Goal: Check status: Check status

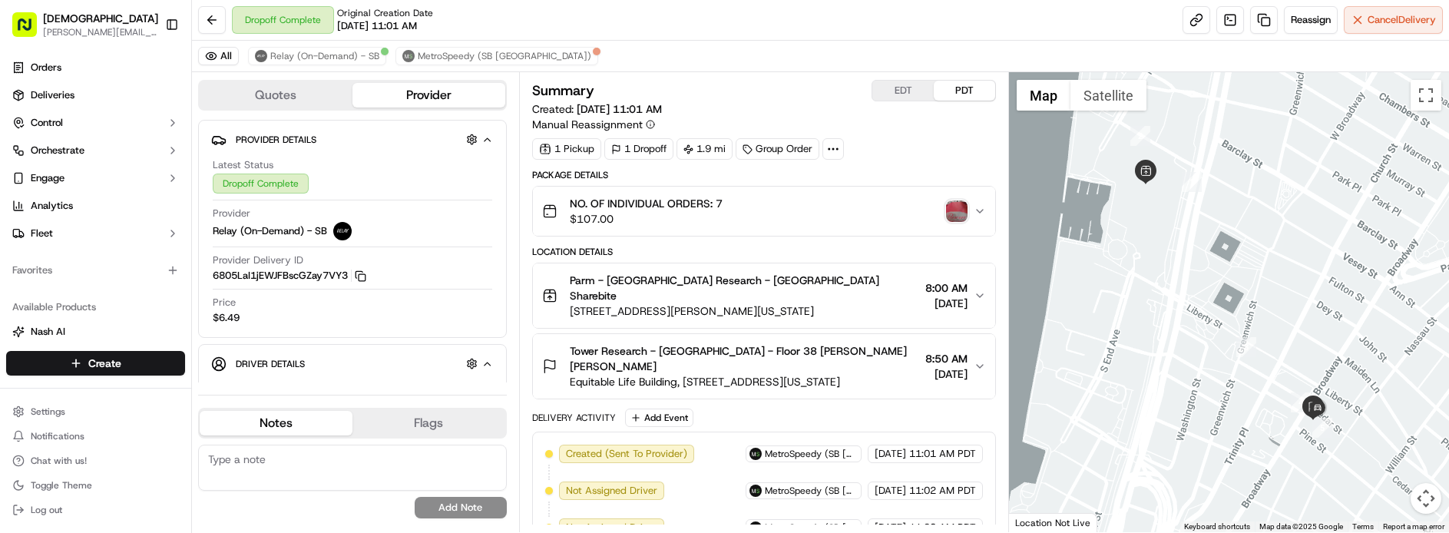
click at [972, 286] on div "Parm - Brookfield Place Tower Research - USA Sharebite 250 Vesey St, New York, …" at bounding box center [758, 296] width 432 height 46
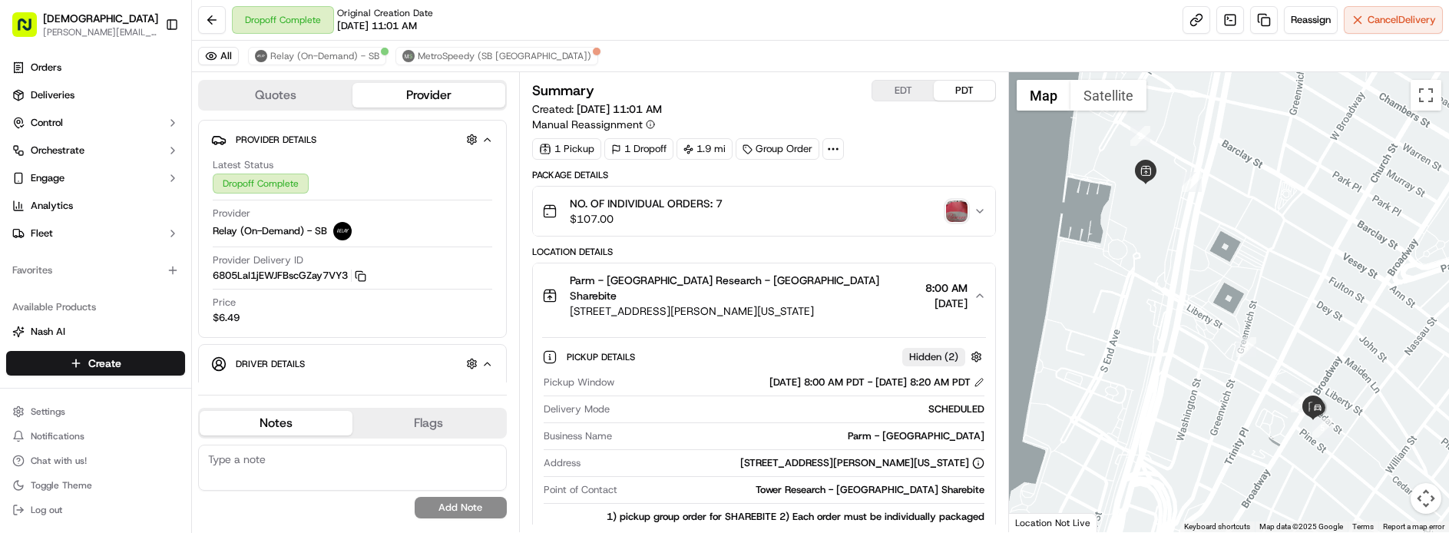
click at [972, 286] on div "Parm - Brookfield Place Tower Research - USA Sharebite 250 Vesey St, New York, …" at bounding box center [758, 296] width 432 height 46
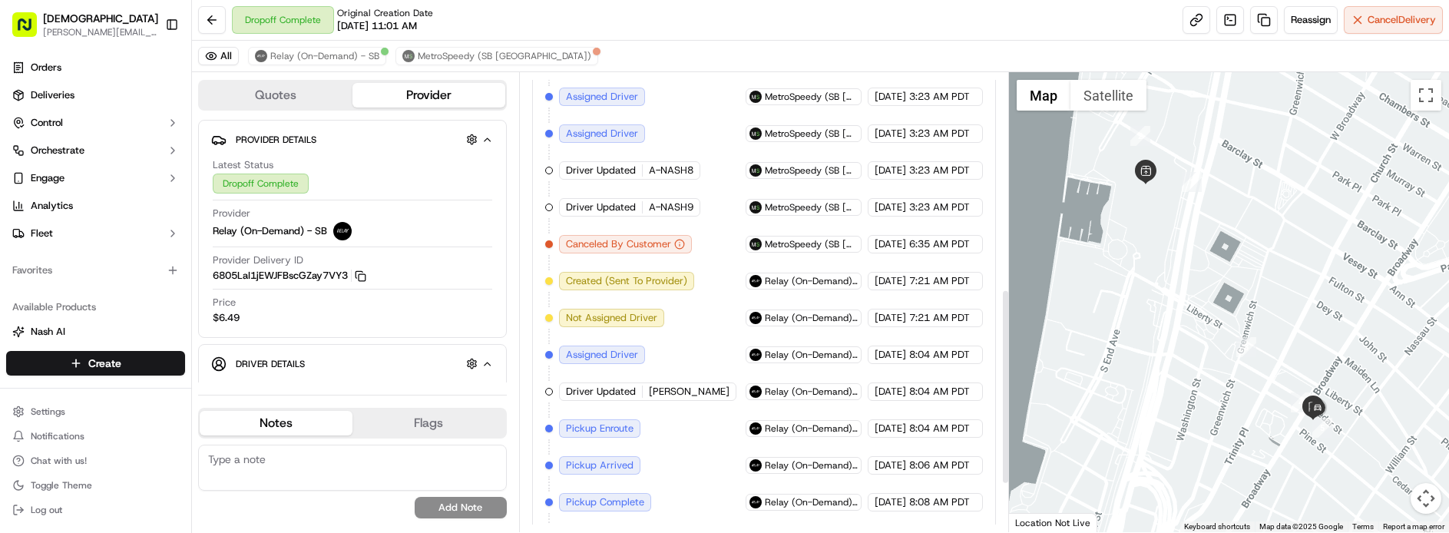
scroll to position [543, 0]
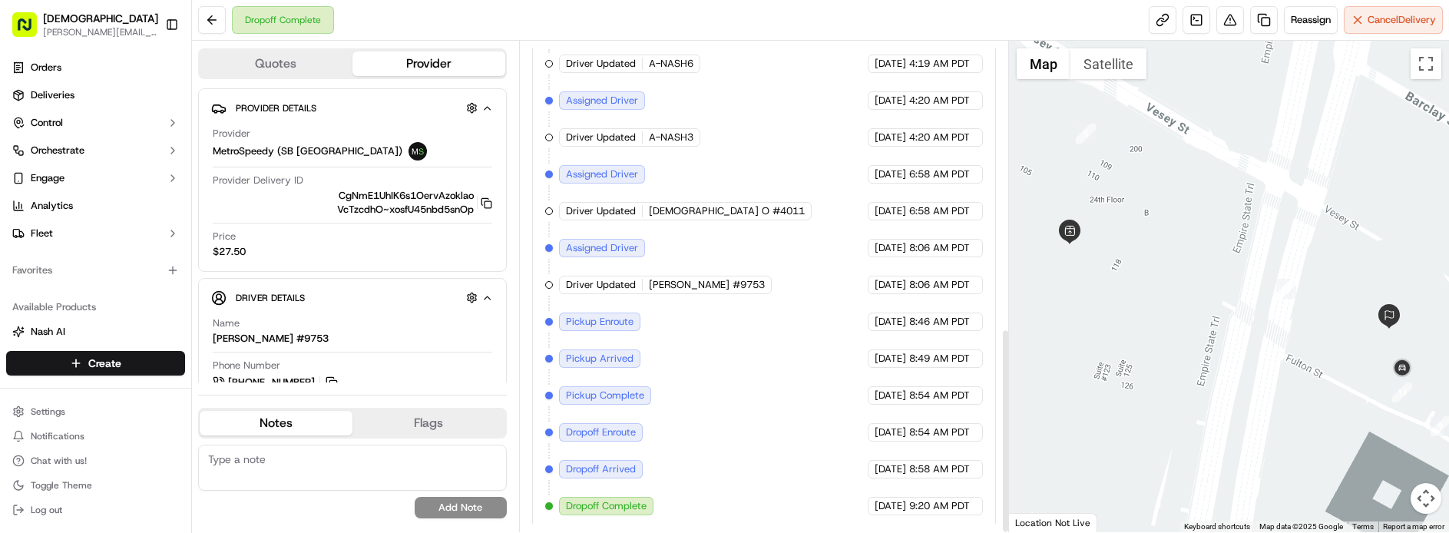
scroll to position [685, 0]
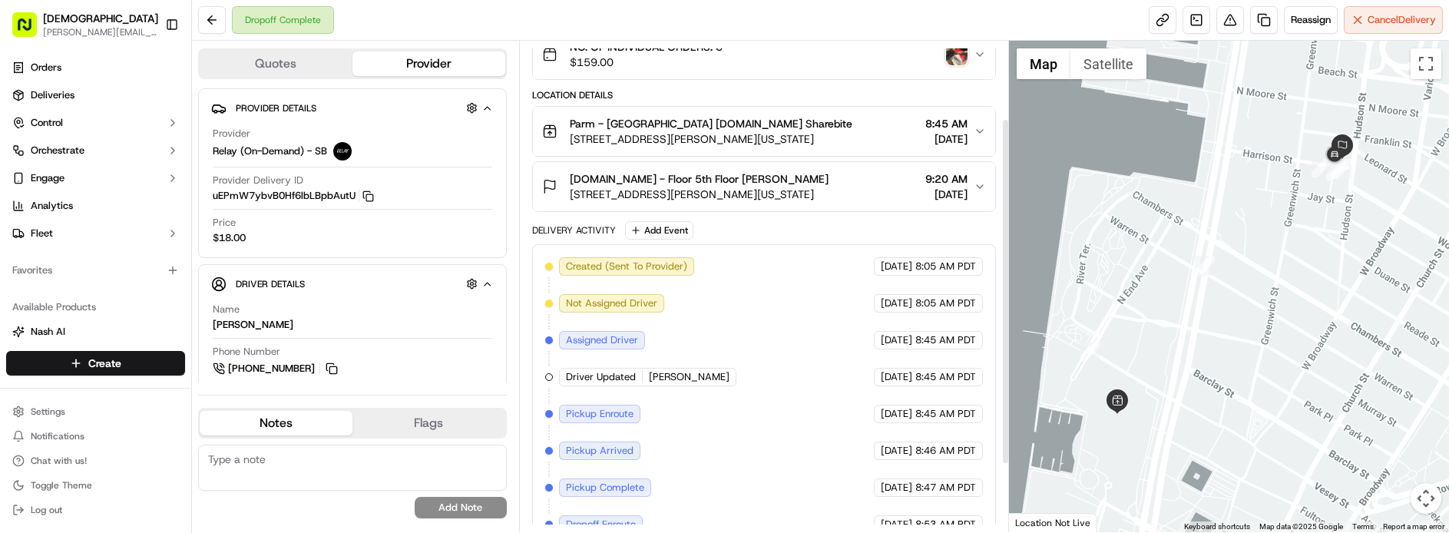
scroll to position [193, 0]
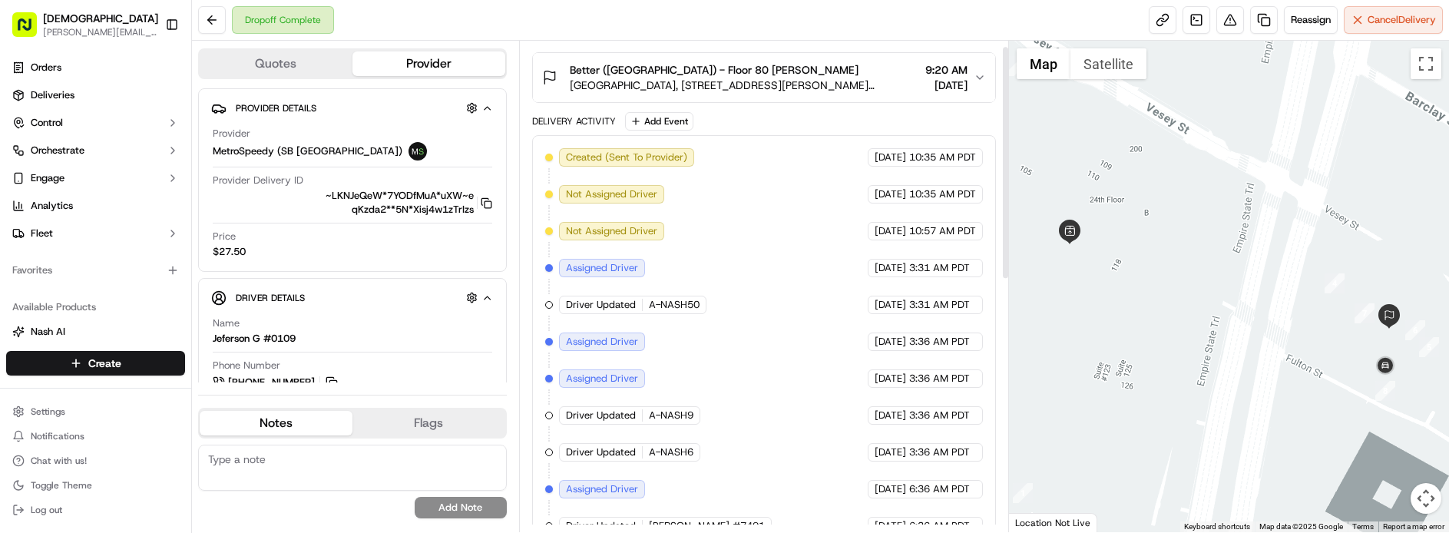
scroll to position [13, 0]
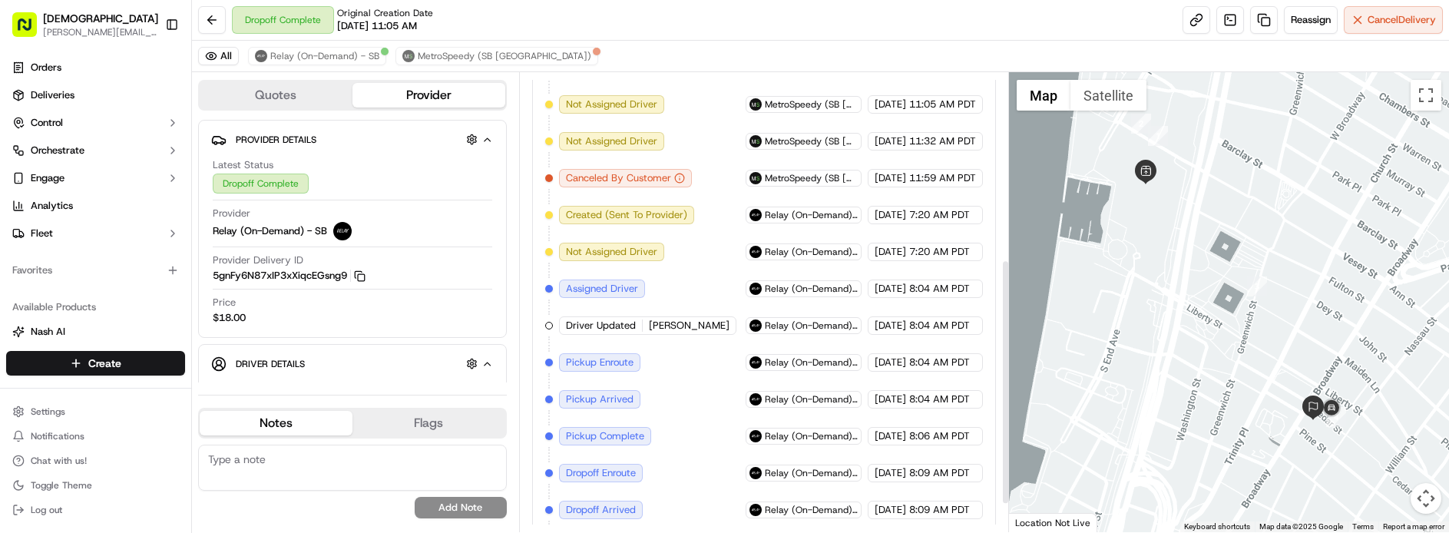
scroll to position [400, 0]
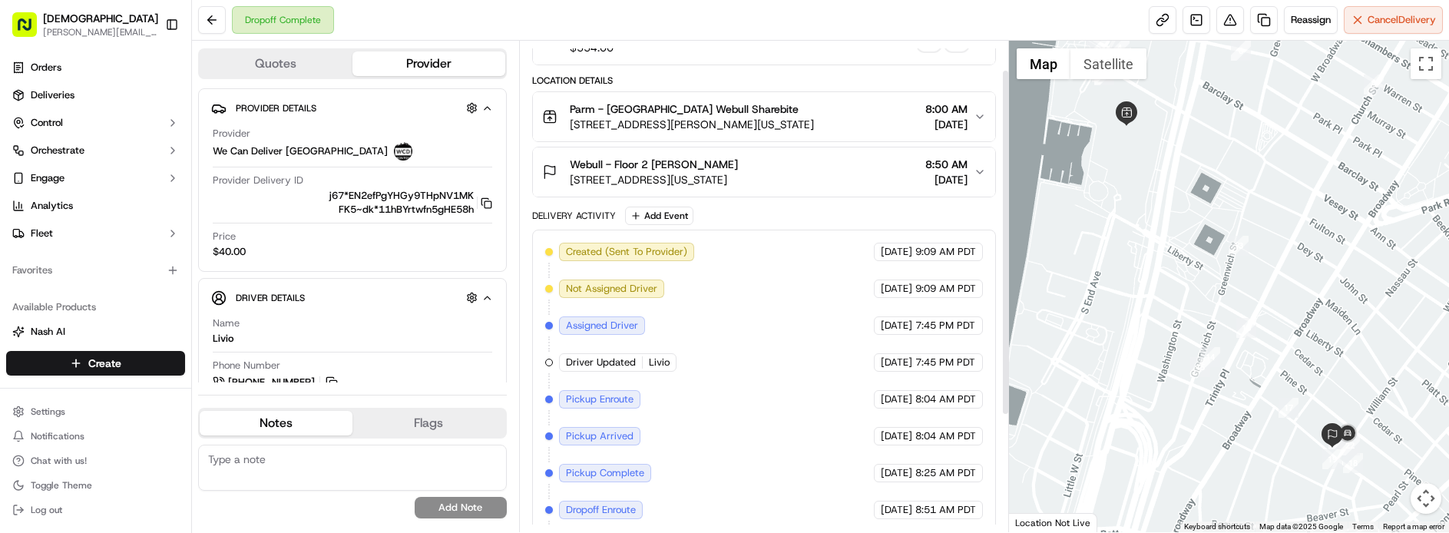
scroll to position [206, 0]
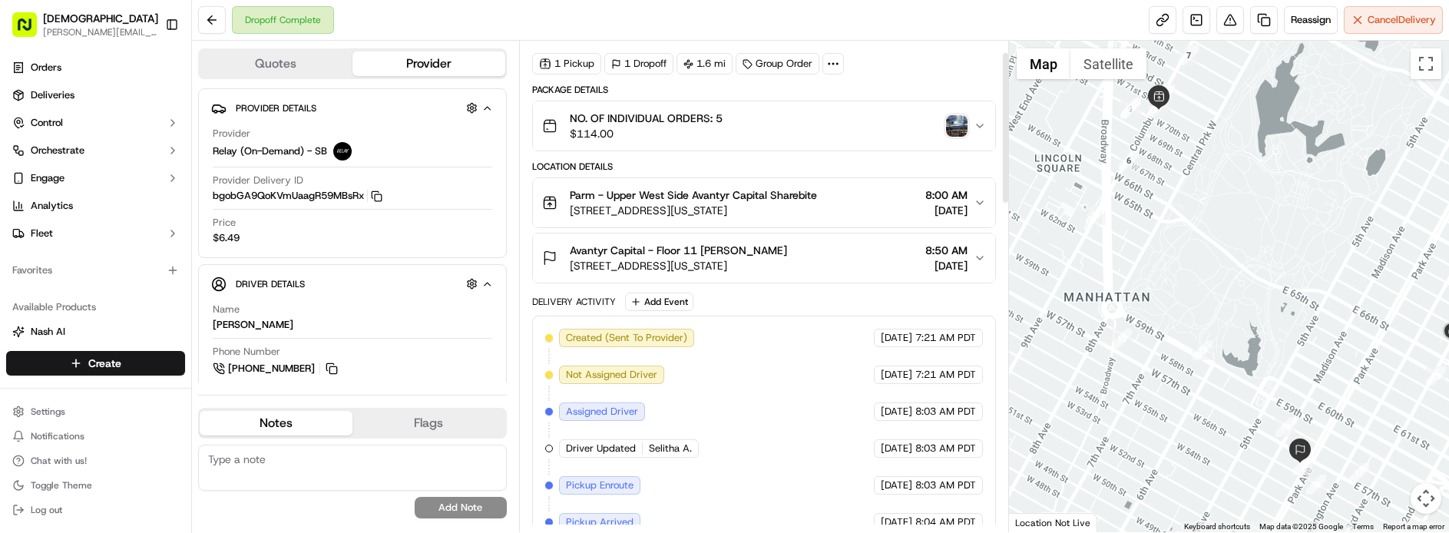
scroll to position [65, 0]
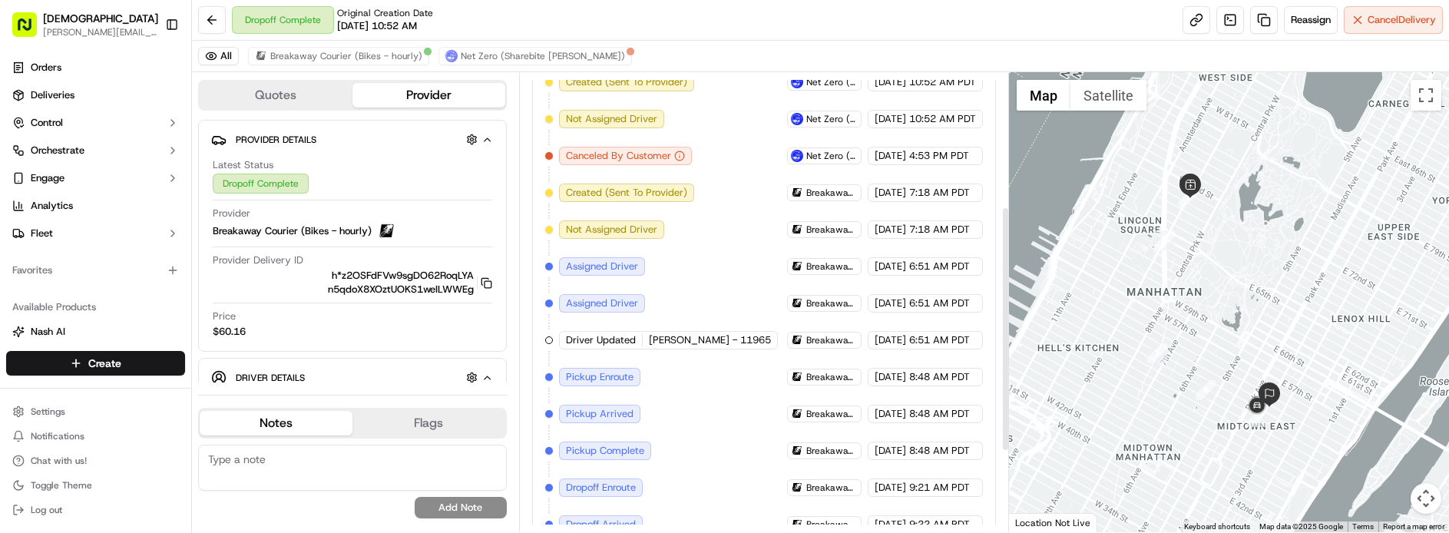
scroll to position [386, 0]
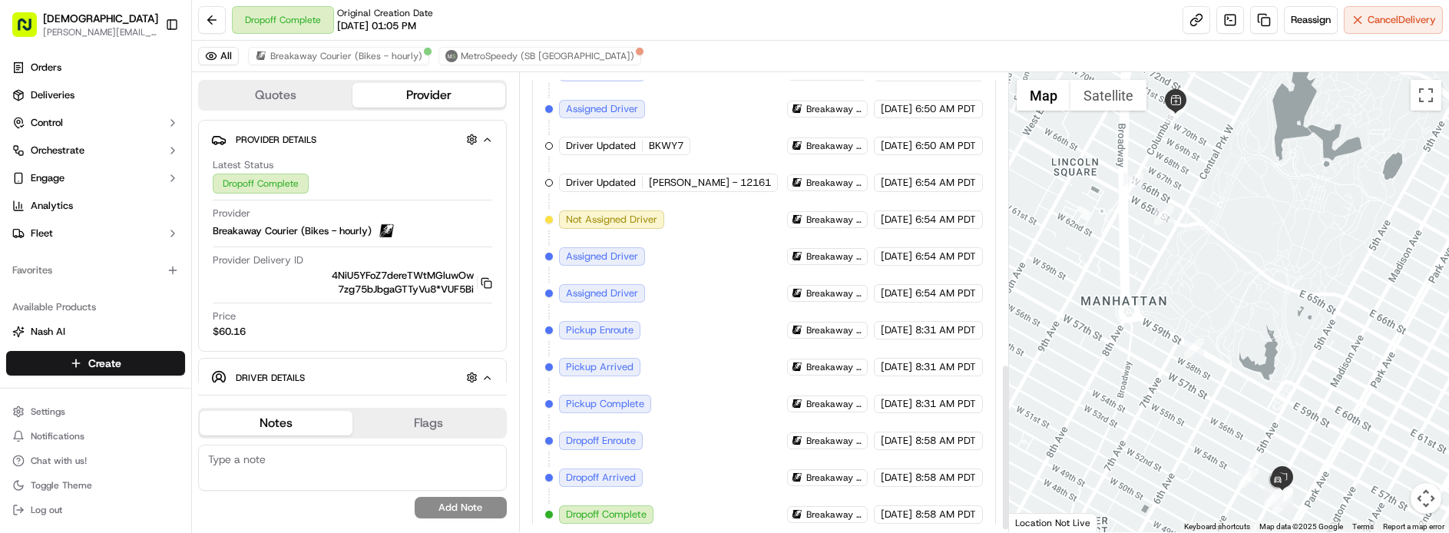
scroll to position [791, 0]
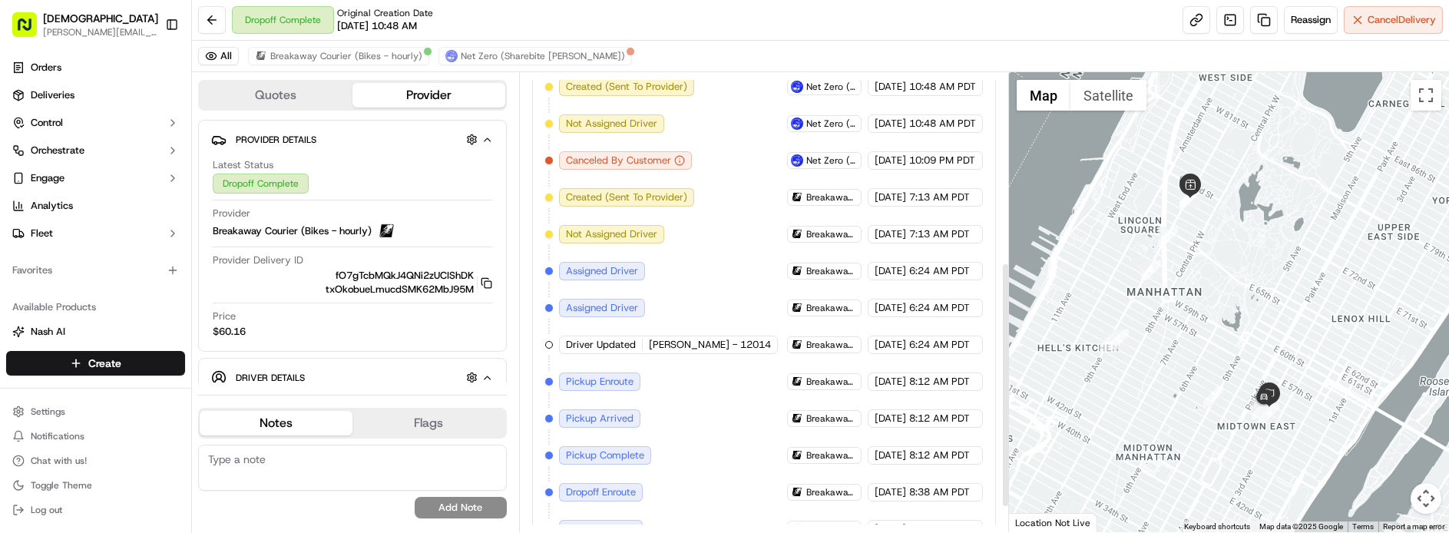
scroll to position [352, 0]
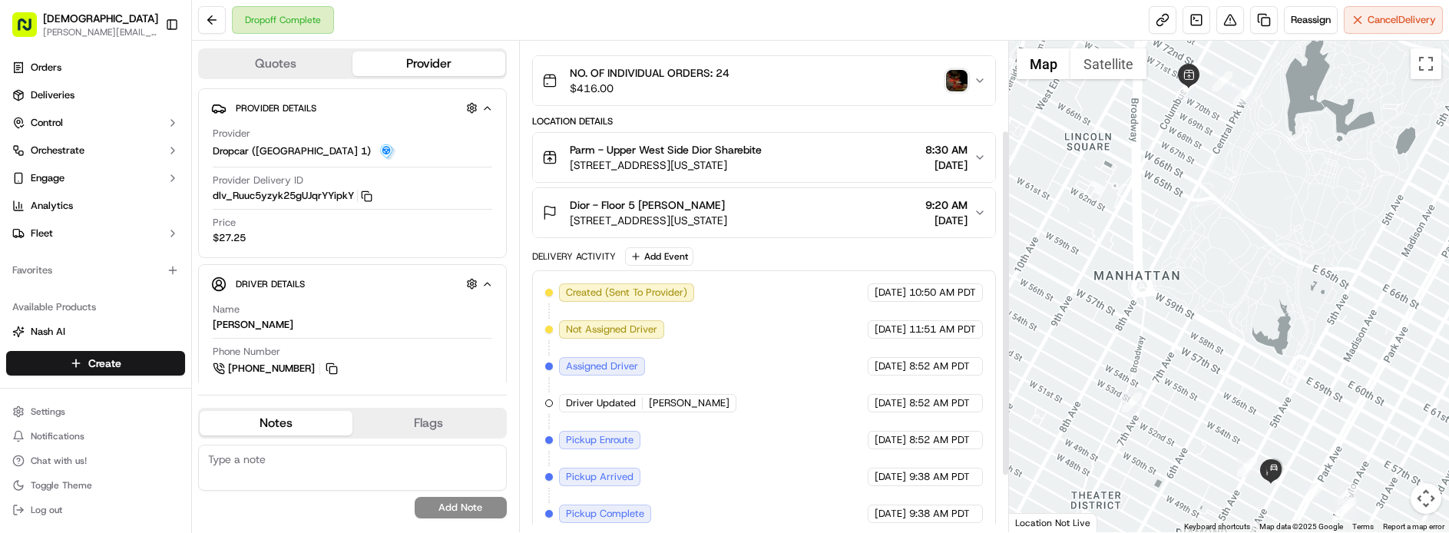
scroll to position [197, 0]
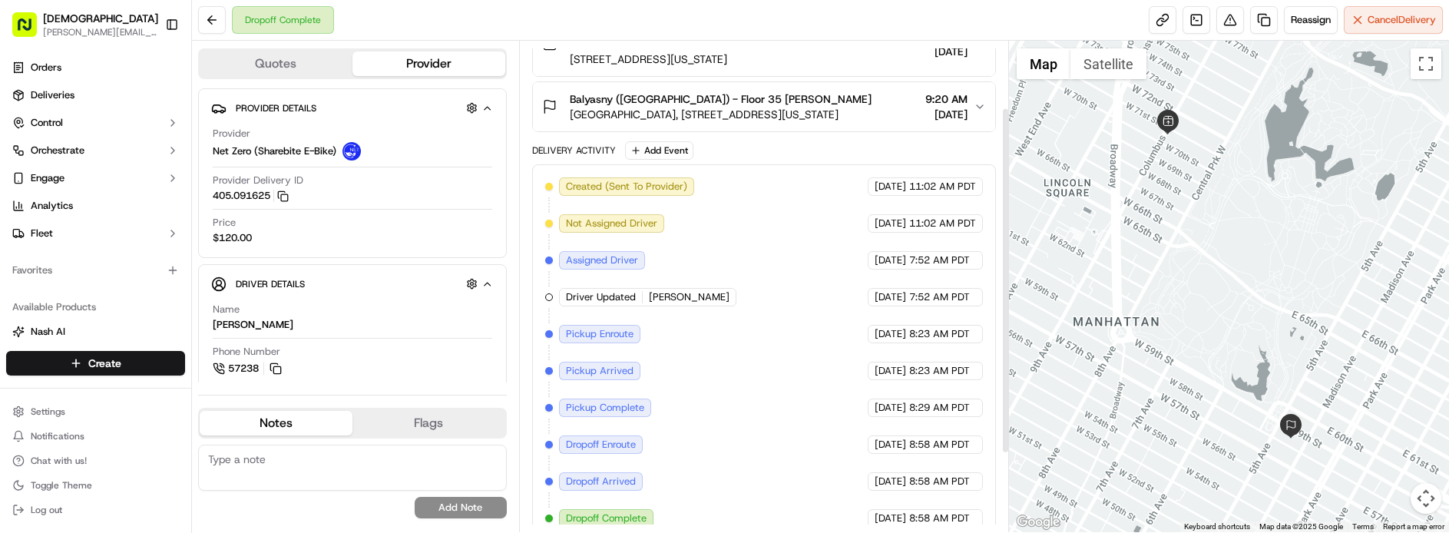
scroll to position [206, 0]
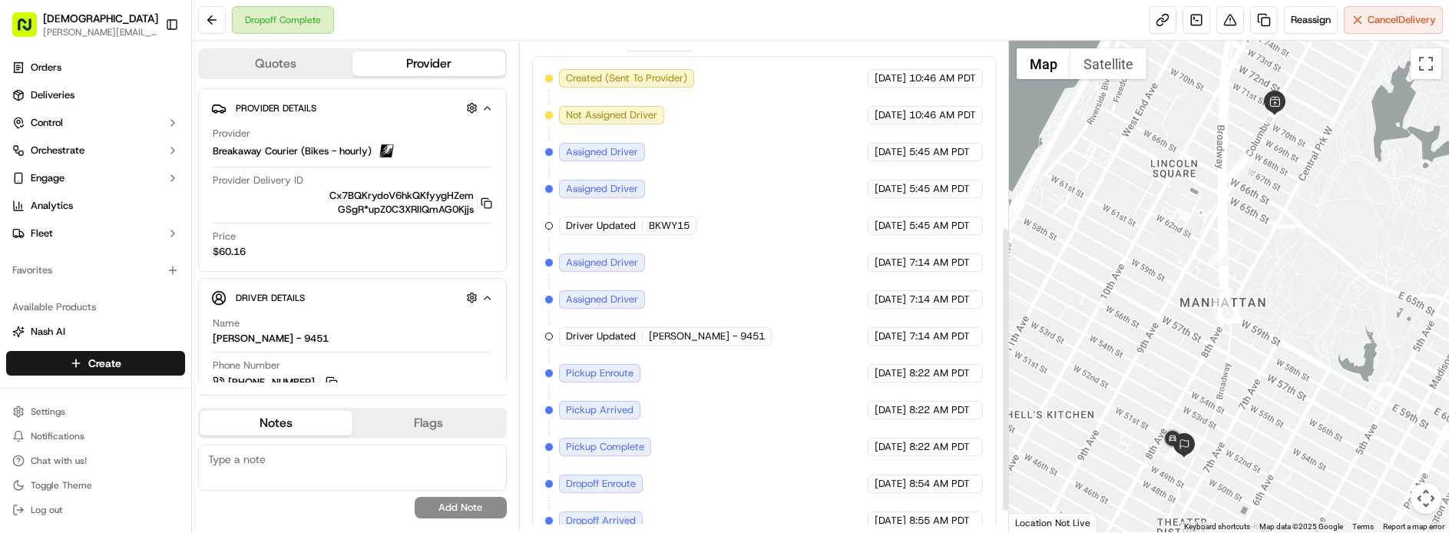
scroll to position [317, 0]
